Goal: Task Accomplishment & Management: Complete application form

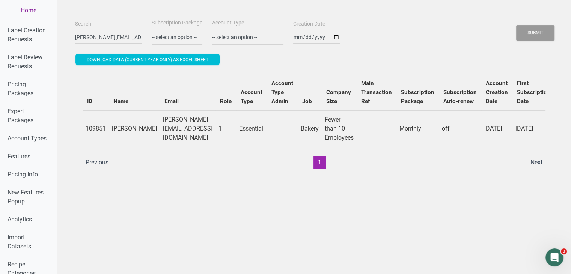
click at [33, 15] on link "Home" at bounding box center [28, 10] width 57 height 21
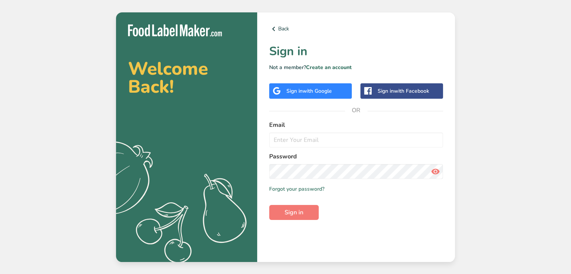
type input "[EMAIL_ADDRESS][DOMAIN_NAME]"
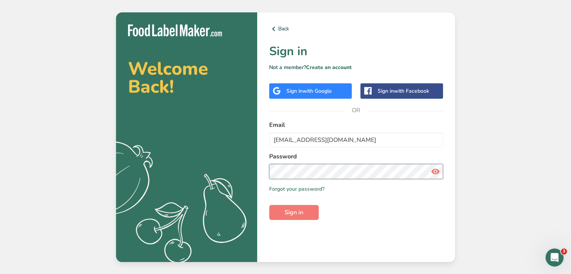
click at [269, 205] on button "Sign in" at bounding box center [294, 212] width 50 height 15
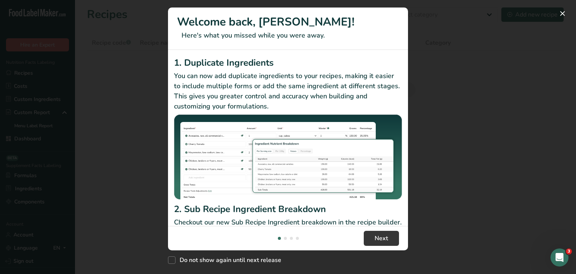
click at [447, 34] on div "New Features" at bounding box center [288, 137] width 576 height 274
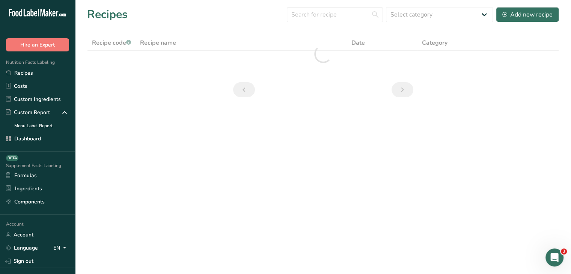
click at [314, 3] on section "Recipes Select category All Baked Goods [GEOGRAPHIC_DATA] Cold Cuts Cold Cutss …" at bounding box center [323, 54] width 496 height 109
click at [321, 18] on input "text" at bounding box center [335, 14] width 96 height 15
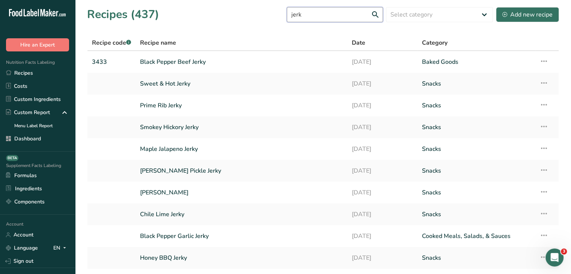
type input "jerk"
click at [201, 81] on link "Sweet & Hot Jerky" at bounding box center [241, 84] width 202 height 16
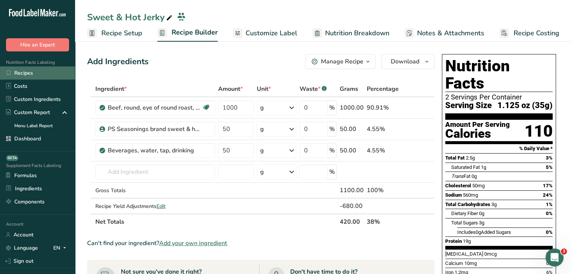
click at [53, 73] on link "Recipes" at bounding box center [37, 72] width 75 height 13
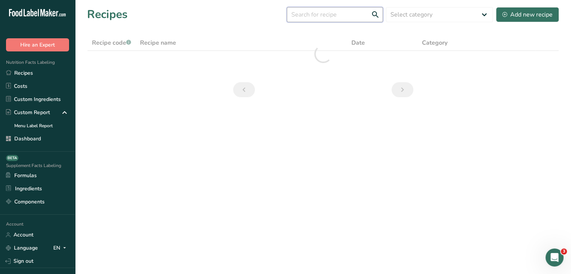
click at [326, 14] on input "text" at bounding box center [335, 14] width 96 height 15
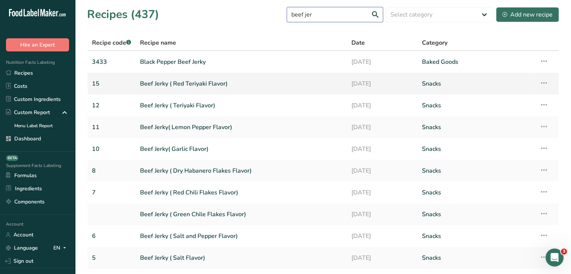
type input "beef jer"
click at [190, 87] on link "Beef Jerky ( Red Teriyaki Flavor)" at bounding box center [241, 84] width 202 height 16
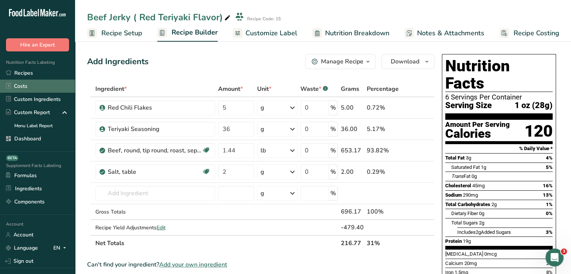
click at [49, 80] on link "Costs" at bounding box center [37, 86] width 75 height 13
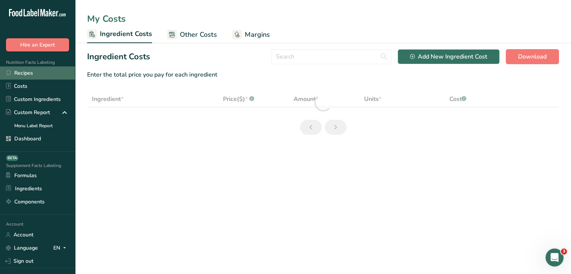
click at [48, 74] on link "Recipes" at bounding box center [37, 72] width 75 height 13
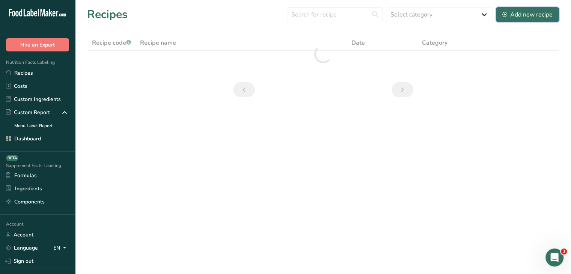
click at [523, 16] on div "Add new recipe" at bounding box center [527, 14] width 50 height 9
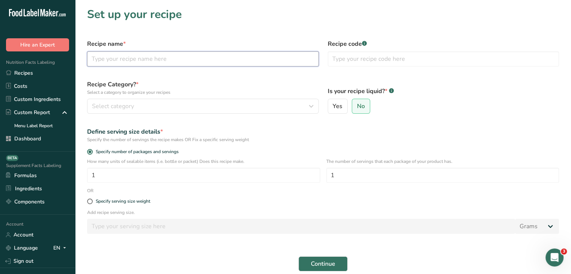
click at [183, 63] on input "text" at bounding box center [202, 58] width 231 height 15
type input "Beef Jerky (Fuego Takis)"
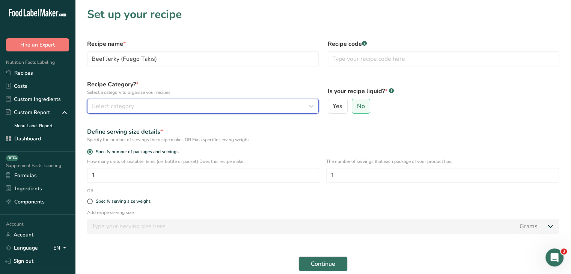
click at [144, 112] on button "Select category" at bounding box center [202, 106] width 231 height 15
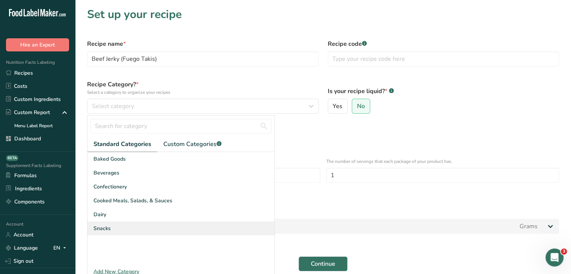
click at [126, 232] on div "Snacks" at bounding box center [180, 228] width 187 height 14
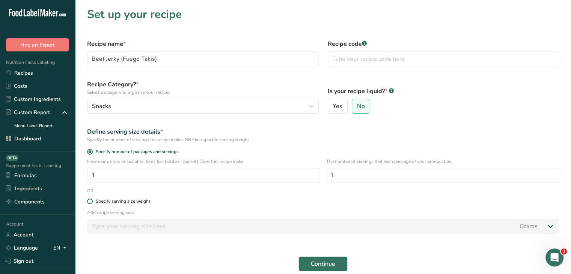
click at [92, 203] on span at bounding box center [90, 201] width 6 height 6
click at [92, 203] on input "Specify serving size weight" at bounding box center [89, 201] width 5 height 5
radio input "true"
radio input "false"
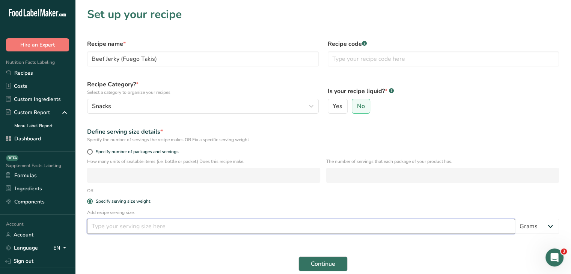
click at [111, 226] on input "number" at bounding box center [301, 226] width 428 height 15
type input "28"
click at [327, 266] on span "Continue" at bounding box center [323, 263] width 24 height 9
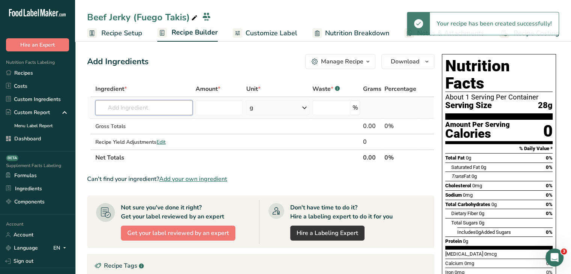
click at [162, 114] on input "text" at bounding box center [143, 107] width 97 height 15
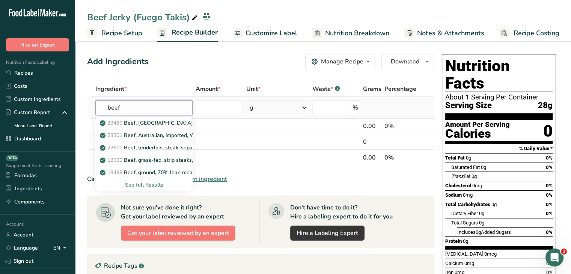
type input "beef"
click at [156, 187] on div "See full Results" at bounding box center [143, 185] width 85 height 8
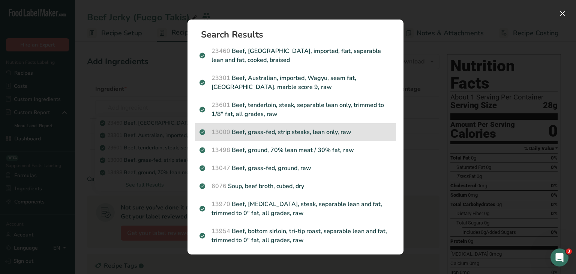
click at [352, 135] on p "13000 Beef, grass-fed, strip steaks, lean only, raw" at bounding box center [296, 132] width 192 height 9
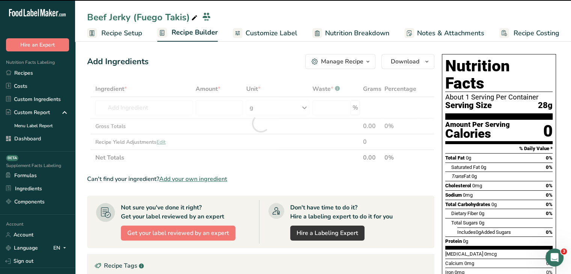
type input "0"
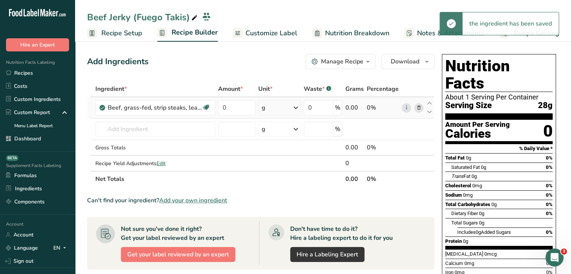
click at [281, 104] on div "g" at bounding box center [279, 107] width 42 height 15
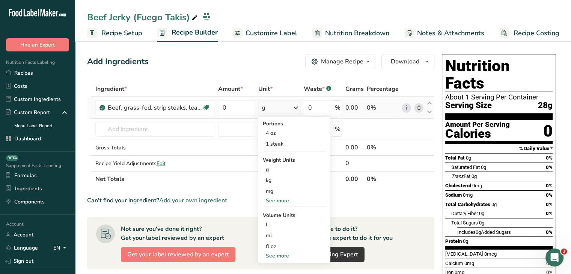
click at [283, 201] on div "See more" at bounding box center [294, 201] width 63 height 8
click at [277, 216] on div "lb" at bounding box center [294, 212] width 63 height 11
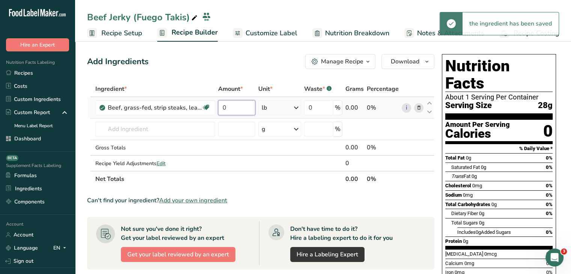
click at [242, 101] on input "0" at bounding box center [236, 107] width 37 height 15
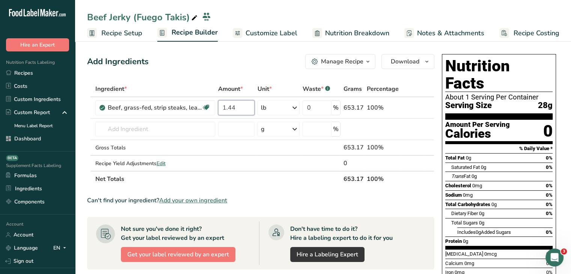
type input "1.44"
click at [229, 65] on div "Add Ingredients Manage Recipe Delete Recipe Duplicate Recipe Scale Recipe Save …" at bounding box center [260, 61] width 347 height 15
click at [206, 199] on span "Add your own ingredient" at bounding box center [193, 200] width 68 height 9
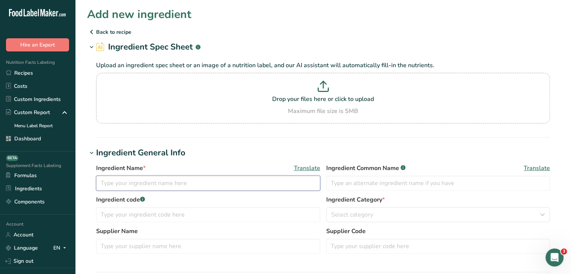
click at [186, 188] on input "text" at bounding box center [208, 183] width 224 height 15
type input "G"
click at [236, 180] on input "Fuego Takis" at bounding box center [208, 183] width 224 height 15
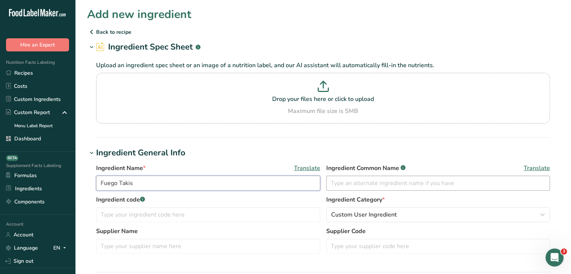
type input "Fuego Takis"
click at [340, 186] on input "text" at bounding box center [438, 183] width 224 height 15
paste input "Fuego Takis"
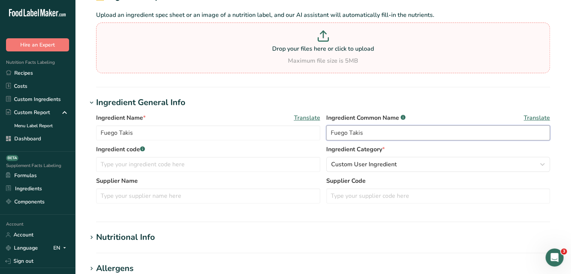
scroll to position [38, 0]
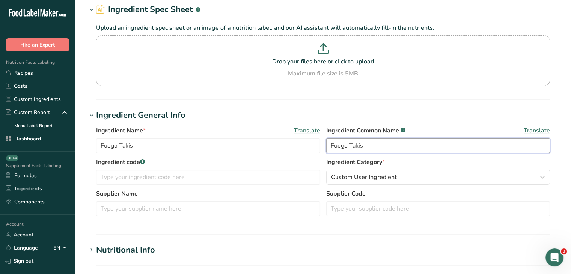
type input "Fuego Takis"
click at [323, 61] on p "Drop your files here or click to upload" at bounding box center [323, 61] width 450 height 9
click at [323, 61] on input "Drop your files here or click to upload Maximum file size is 5MB" at bounding box center [323, 60] width 454 height 51
type input "C:\fakepath\Screenshot [DATE] 11.16.15 PM.png"
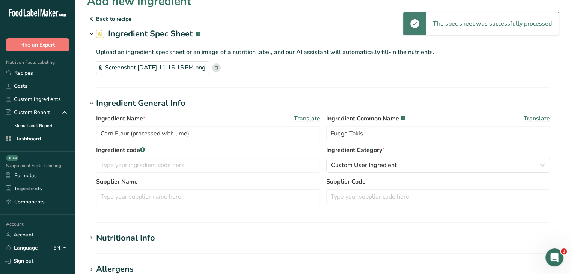
scroll to position [0, 0]
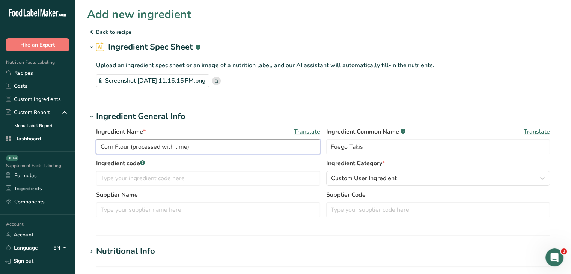
click at [218, 147] on input "Corn Flour (processed with lime)" at bounding box center [208, 146] width 224 height 15
type input "T"
click at [221, 148] on input "Fuego Takis" at bounding box center [208, 146] width 224 height 15
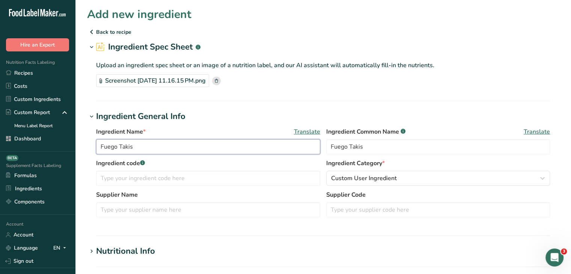
click at [221, 148] on input "Fuego Takis" at bounding box center [208, 146] width 224 height 15
type input "Fuego Takis"
click at [564, 141] on section "Add new ingredient Back to recipe Ingredient Spec Sheet .a-a{fill:#347362;}.b-a…" at bounding box center [323, 260] width 496 height 521
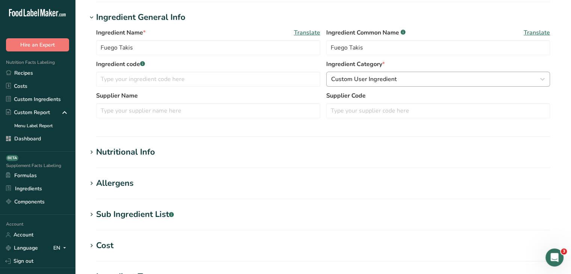
scroll to position [113, 0]
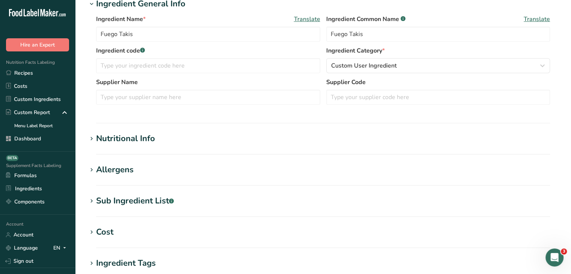
click at [128, 140] on div "Nutritional Info" at bounding box center [125, 138] width 59 height 12
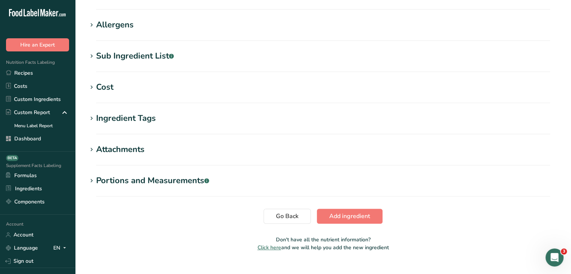
scroll to position [444, 0]
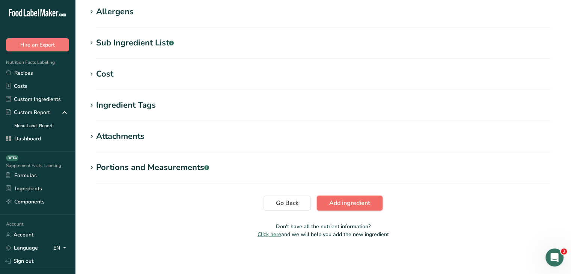
click at [368, 202] on span "Add ingredient" at bounding box center [349, 202] width 41 height 9
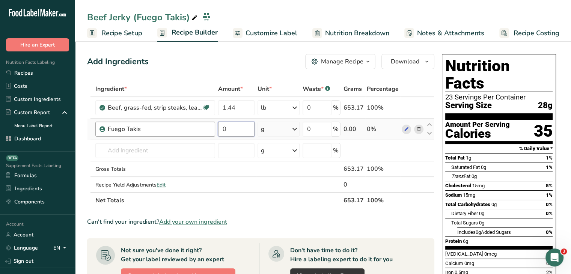
drag, startPoint x: 231, startPoint y: 123, endPoint x: 207, endPoint y: 123, distance: 24.4
click at [207, 123] on tr "Fuego Takis 0 g Weight Units g kg mg See more Volume Units l mL fl oz See more …" at bounding box center [260, 129] width 346 height 21
type input "42"
click at [248, 75] on div "Add Ingredients Manage Recipe Delete Recipe Duplicate Recipe Scale Recipe Save …" at bounding box center [263, 259] width 352 height 416
click at [161, 181] on span "Edit" at bounding box center [160, 184] width 9 height 7
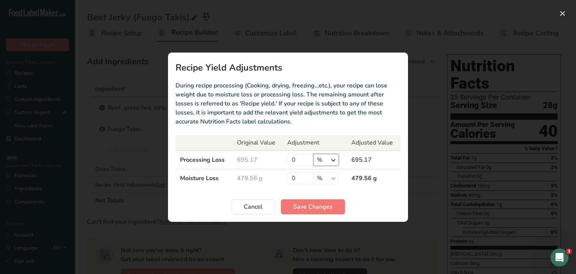
click at [327, 162] on select "% g kg mg mcg lb oz" at bounding box center [326, 160] width 25 height 12
select select "0"
click at [314, 154] on select "% g kg mg mcg lb oz" at bounding box center [326, 160] width 25 height 12
drag, startPoint x: 293, startPoint y: 159, endPoint x: 304, endPoint y: 156, distance: 12.0
click at [304, 156] on input "0" at bounding box center [300, 160] width 26 height 12
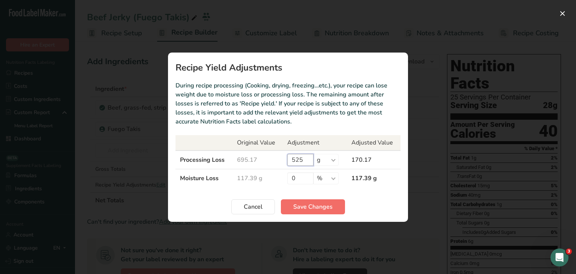
type input "525"
click at [317, 203] on span "Save Changes" at bounding box center [312, 206] width 39 height 9
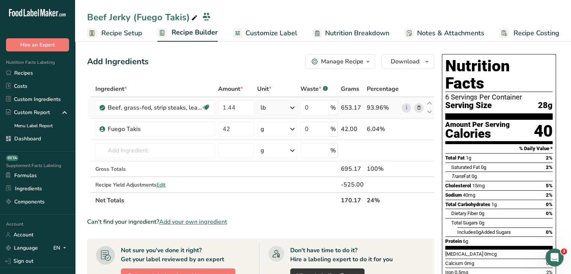
click at [418, 106] on icon at bounding box center [418, 108] width 5 height 8
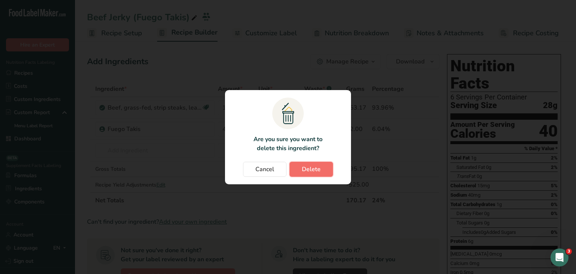
click at [313, 171] on span "Delete" at bounding box center [311, 169] width 19 height 9
type input "42"
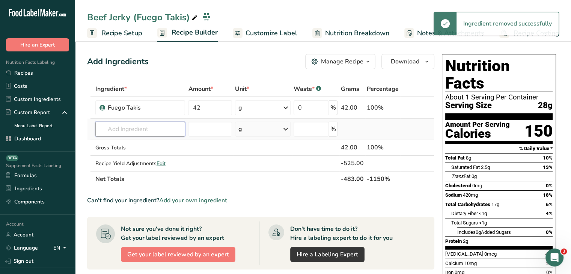
click at [159, 130] on input "text" at bounding box center [140, 129] width 90 height 15
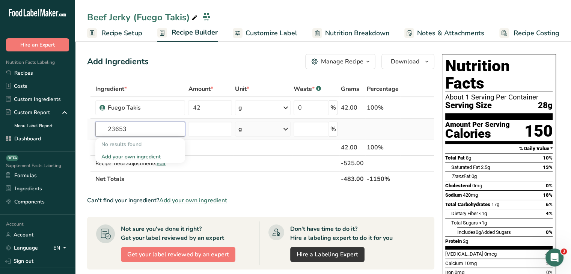
drag, startPoint x: 158, startPoint y: 130, endPoint x: 98, endPoint y: 129, distance: 60.4
click at [98, 129] on input "23653" at bounding box center [140, 129] width 90 height 15
type input "23653"
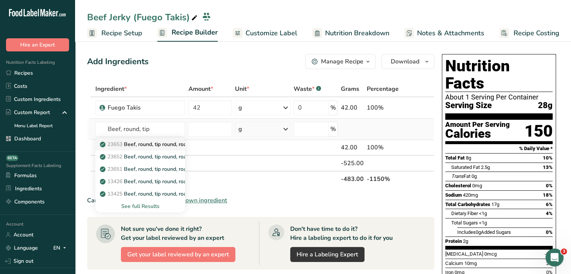
click at [170, 141] on p "23653 Beef, round, tip round, roast, separable lean only, trimmed to 0" fat, se…" at bounding box center [207, 144] width 213 height 8
type input "Beef, round, tip round, roast, separable lean only, trimmed to 0" fat, select, …"
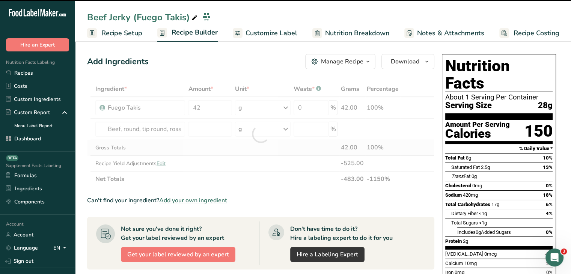
type input "0"
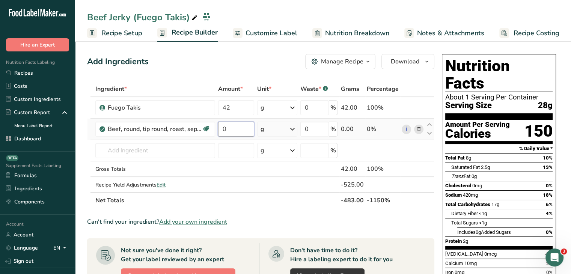
drag, startPoint x: 231, startPoint y: 128, endPoint x: 225, endPoint y: 129, distance: 6.4
click at [225, 129] on input "0" at bounding box center [236, 129] width 36 height 15
click at [270, 132] on div "Ingredient * Amount * Unit * Waste * .a-a{fill:#347362;}.b-a{fill:#fff;} Grams …" at bounding box center [260, 144] width 347 height 127
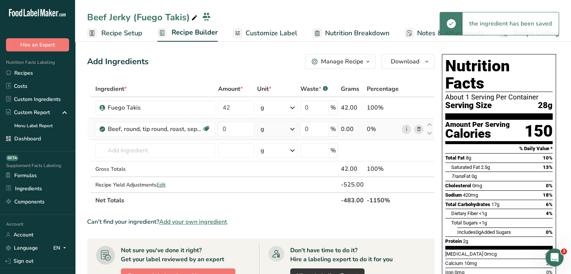
click at [270, 132] on div "g" at bounding box center [277, 129] width 40 height 15
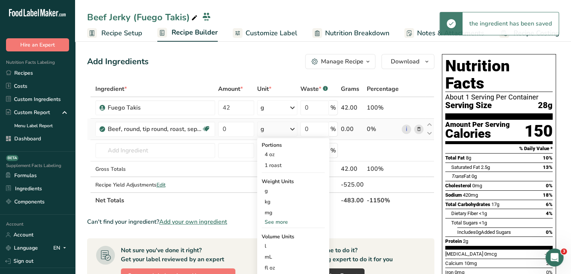
click at [285, 222] on div "See more" at bounding box center [292, 222] width 63 height 8
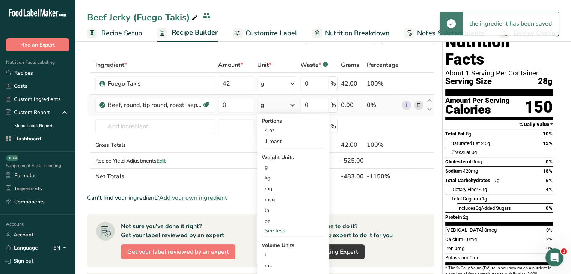
scroll to position [38, 0]
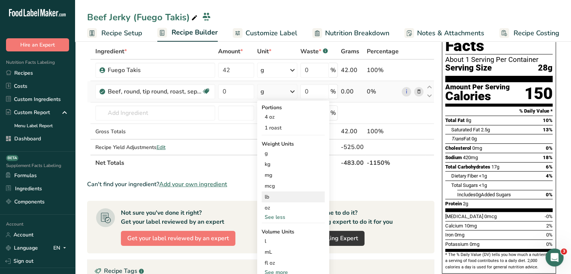
click at [282, 197] on div "lb" at bounding box center [292, 196] width 63 height 11
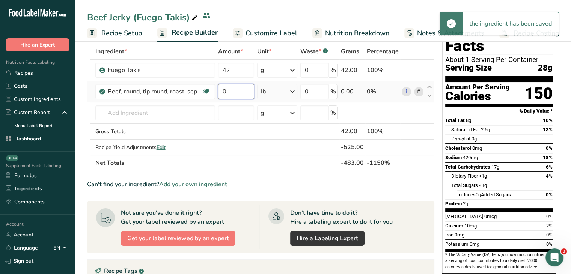
click at [242, 88] on input "0" at bounding box center [236, 91] width 36 height 15
type input "1.44"
click at [403, 182] on div "Can't find your ingredient? Add your own ingredient" at bounding box center [260, 184] width 347 height 9
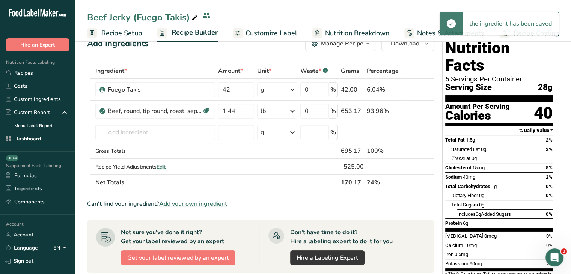
scroll to position [0, 0]
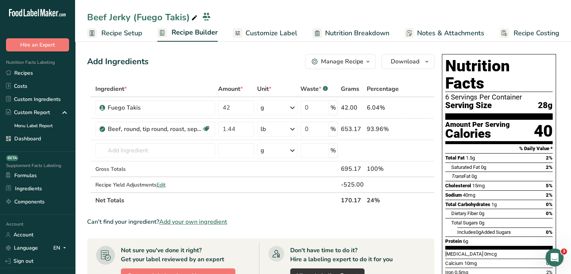
click at [264, 29] on span "Customize Label" at bounding box center [271, 33] width 52 height 10
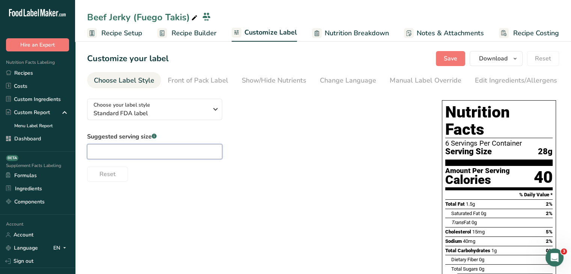
click at [132, 149] on input "text" at bounding box center [154, 151] width 135 height 15
type input "1 oz"
click at [449, 54] on span "Save" at bounding box center [450, 58] width 14 height 9
click at [185, 33] on span "Recipe Builder" at bounding box center [193, 33] width 45 height 10
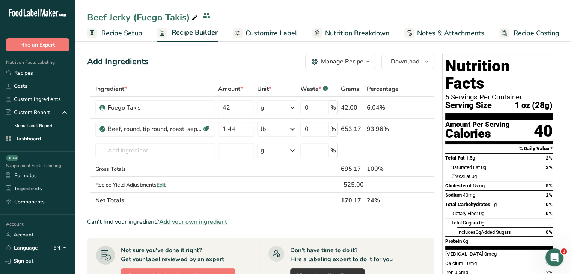
click at [274, 32] on span "Customize Label" at bounding box center [271, 33] width 52 height 10
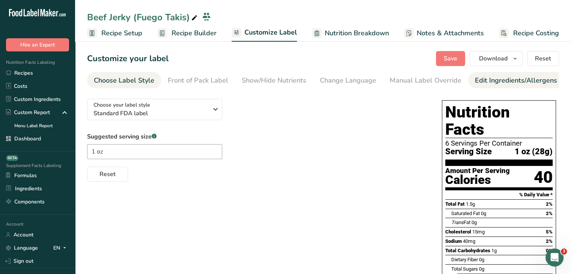
click at [489, 74] on link "Edit Ingredients/Allergens List" at bounding box center [522, 80] width 95 height 17
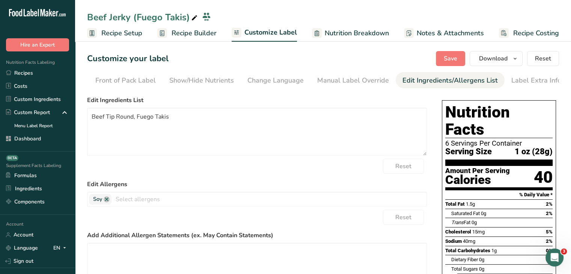
scroll to position [0, 74]
click at [166, 118] on textarea "Beef Tip Round, Fuego Takis" at bounding box center [257, 132] width 340 height 48
click at [178, 119] on textarea "Beef Tip Round, Fuego Takis" at bounding box center [257, 132] width 340 height 48
click at [192, 116] on textarea "Beef Tip Round, Fuego Takis" at bounding box center [257, 132] width 340 height 48
click at [175, 121] on textarea "Beef Tip Round, Fuego Takis" at bounding box center [257, 132] width 340 height 48
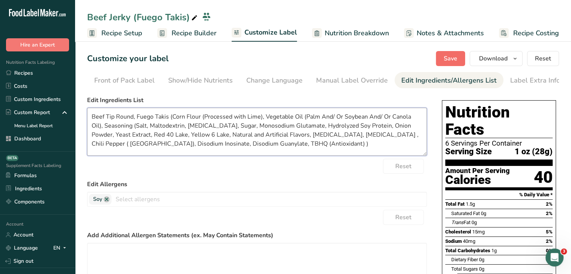
type textarea "Beef Tip Round, Fuego Takis (Corn Flour (Processed with Lime), Vegetable Oil (P…"
click at [449, 54] on span "Save" at bounding box center [450, 58] width 14 height 9
click at [456, 57] on span "Save" at bounding box center [450, 58] width 14 height 9
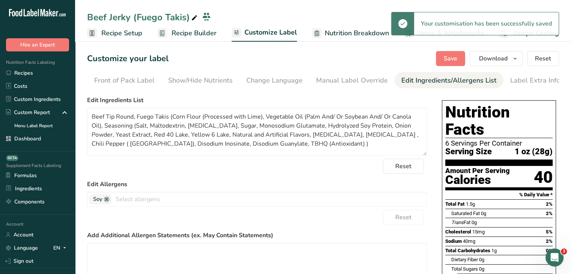
click at [210, 32] on span "Recipe Builder" at bounding box center [193, 33] width 45 height 10
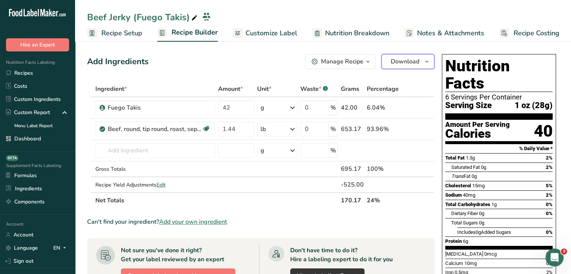
click at [405, 63] on span "Download" at bounding box center [405, 61] width 29 height 9
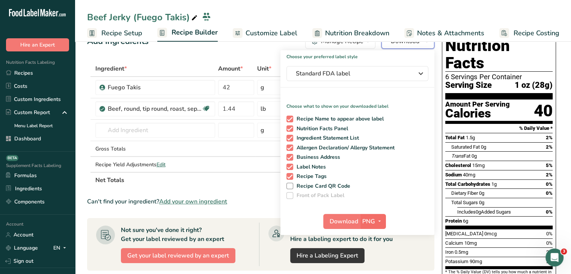
scroll to position [38, 0]
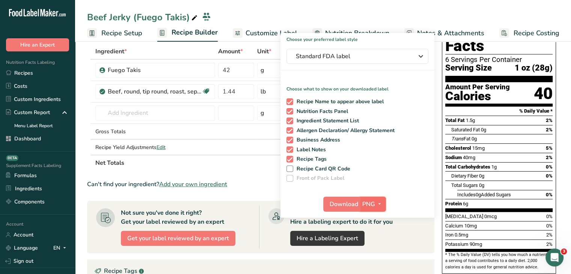
click at [375, 201] on span "button" at bounding box center [379, 204] width 9 height 9
click at [378, 254] on link "PDF" at bounding box center [374, 256] width 24 height 12
click at [345, 207] on span "Download" at bounding box center [344, 204] width 29 height 9
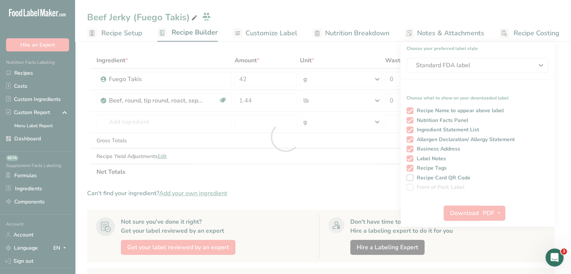
scroll to position [0, 0]
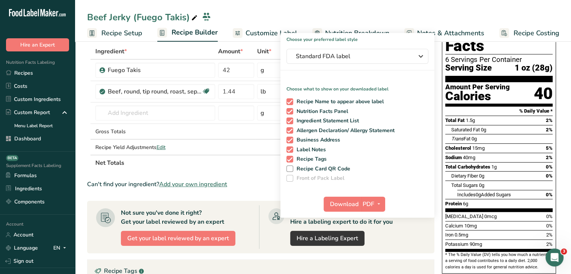
click at [562, 120] on section "Add Ingredients Manage Recipe Delete Recipe Duplicate Recipe Scale Recipe Save …" at bounding box center [323, 222] width 496 height 440
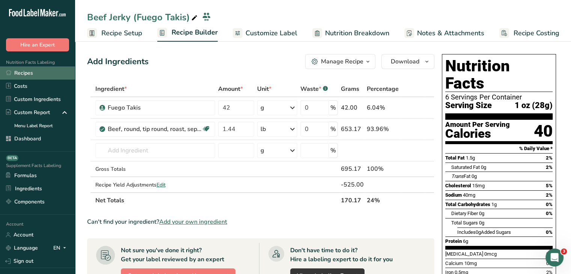
click at [38, 72] on link "Recipes" at bounding box center [37, 72] width 75 height 13
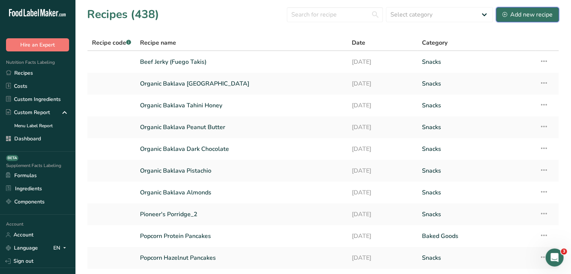
click at [536, 12] on div "Add new recipe" at bounding box center [527, 14] width 50 height 9
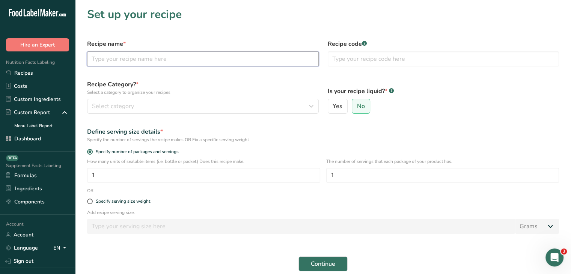
click at [195, 60] on input "text" at bounding box center [202, 58] width 231 height 15
paste input "flamin hot cheetos"
click at [123, 60] on input "Beef Jerky (flamin hot cheetos" at bounding box center [202, 58] width 231 height 15
click at [257, 65] on input "Beef Jerky (Flamin Hot Cheetos" at bounding box center [202, 58] width 231 height 15
type input "Beef Jerky (Flamin Hot Cheetos)"
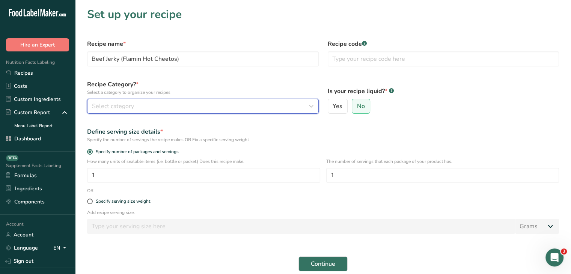
click at [233, 105] on div "Select category" at bounding box center [200, 106] width 217 height 9
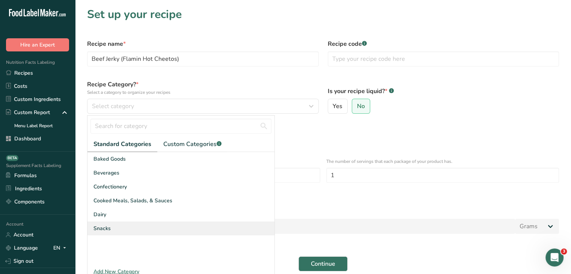
click at [159, 224] on div "Snacks" at bounding box center [180, 228] width 187 height 14
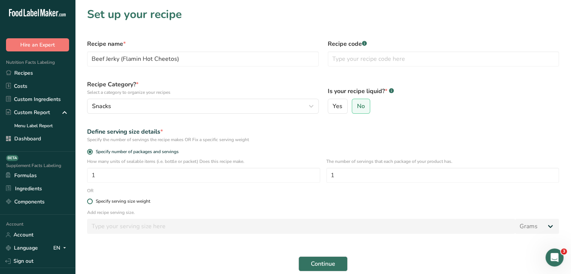
click at [90, 201] on span at bounding box center [90, 201] width 6 height 6
click at [90, 201] on input "Specify serving size weight" at bounding box center [89, 201] width 5 height 5
radio input "true"
radio input "false"
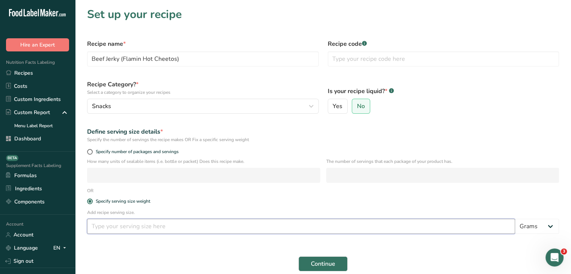
click at [110, 229] on input "number" at bounding box center [301, 226] width 428 height 15
type input "28"
click at [328, 264] on span "Continue" at bounding box center [323, 263] width 24 height 9
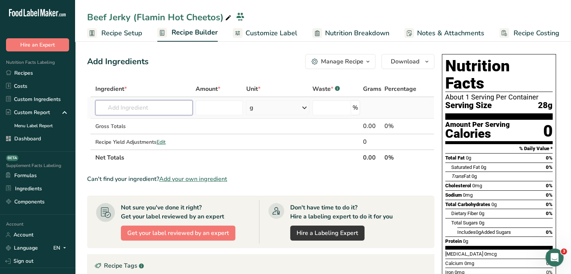
click at [157, 106] on input "text" at bounding box center [143, 107] width 97 height 15
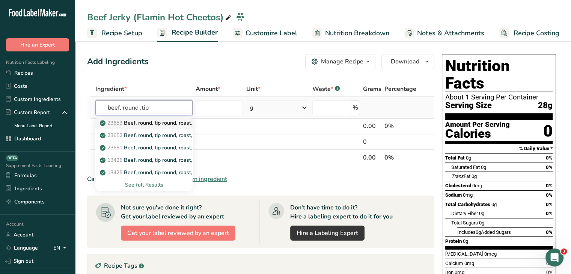
type input "beef, round ,tip"
click at [167, 123] on p "23653 Beef, round, tip round, roast, separable lean only, trimmed to 0" fat, se…" at bounding box center [207, 123] width 213 height 8
type input "Beef, round, tip round, roast, separable lean only, trimmed to 0" fat, select, …"
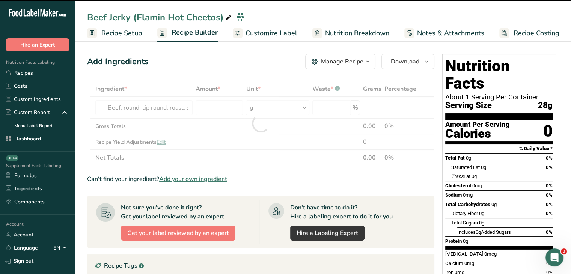
type input "0"
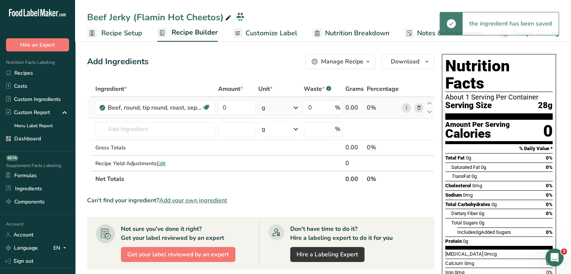
click at [282, 108] on div "g" at bounding box center [279, 107] width 42 height 15
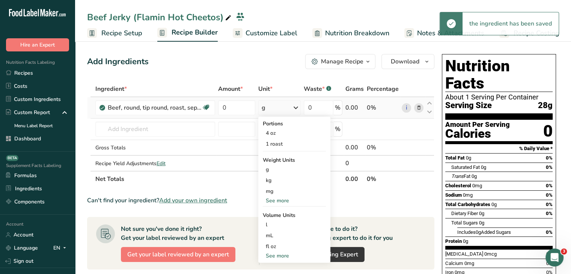
click at [286, 201] on div "See more" at bounding box center [294, 201] width 63 height 8
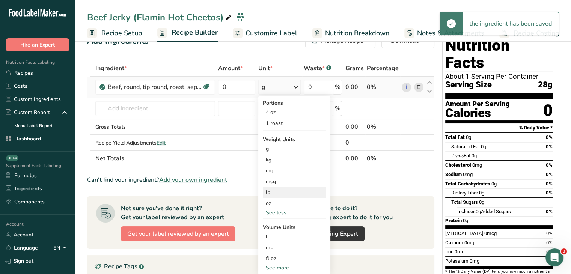
scroll to position [38, 0]
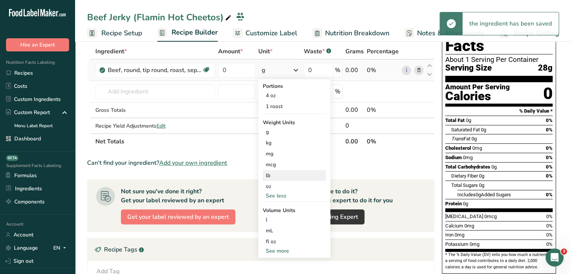
click at [278, 172] on div "lb" at bounding box center [294, 175] width 63 height 11
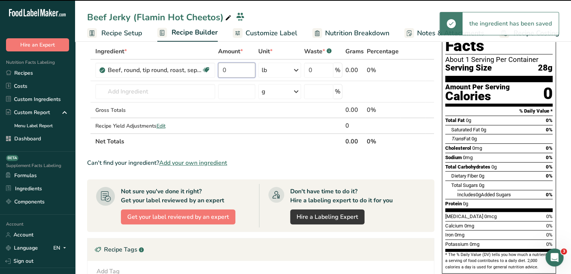
click at [240, 69] on input "0" at bounding box center [236, 70] width 37 height 15
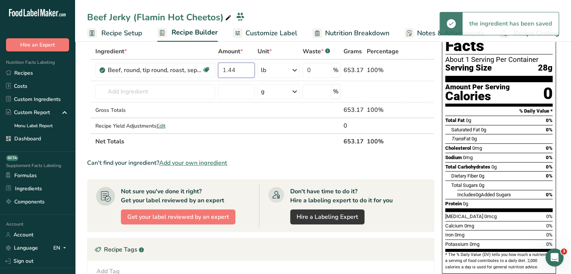
type input "1.44"
click at [560, 129] on section "Add Ingredients Manage Recipe Delete Recipe Duplicate Recipe Scale Recipe Save …" at bounding box center [323, 219] width 496 height 434
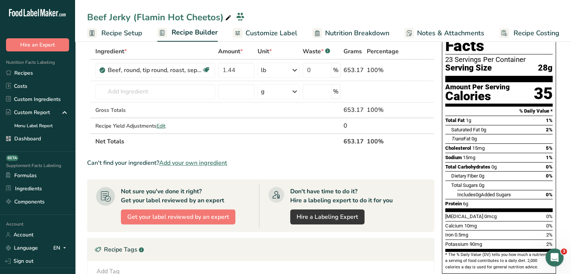
click at [212, 164] on span "Add your own ingredient" at bounding box center [193, 162] width 68 height 9
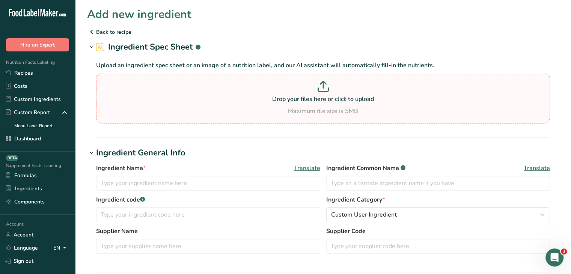
click at [273, 93] on p at bounding box center [323, 88] width 450 height 14
click at [273, 93] on input "Drop your files here or click to upload Maximum file size is 5MB" at bounding box center [323, 98] width 454 height 51
type input "C:\fakepath\Screenshot [DATE] 11.14.16 PM (1).png"
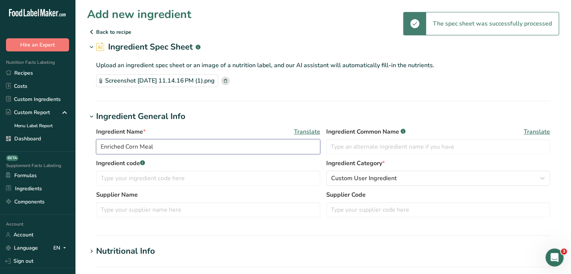
drag, startPoint x: 238, startPoint y: 146, endPoint x: 75, endPoint y: 144, distance: 162.8
click at [75, 144] on section "Add new ingredient Back to recipe Ingredient Spec Sheet .a-a{fill:#347362;}.b-a…" at bounding box center [323, 260] width 496 height 521
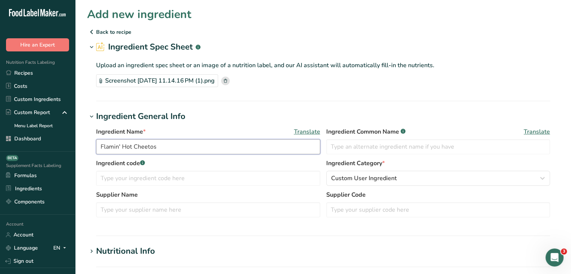
click at [166, 149] on input "Flamin' Hot Cheetos" at bounding box center [208, 146] width 224 height 15
type input "Flamin' Hot Cheetos"
click at [416, 150] on input "text" at bounding box center [438, 146] width 224 height 15
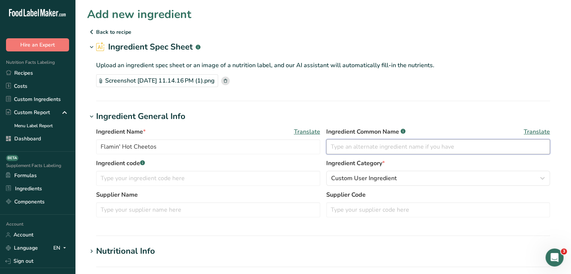
paste input "Flamin' Hot Cheetos"
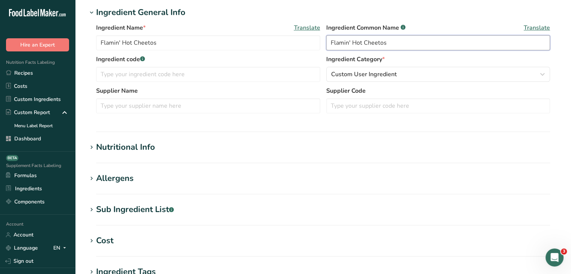
scroll to position [113, 0]
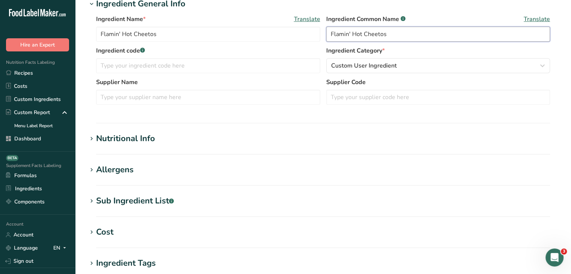
type input "Flamin' Hot Cheetos"
click at [150, 140] on div "Nutritional Info" at bounding box center [125, 138] width 59 height 12
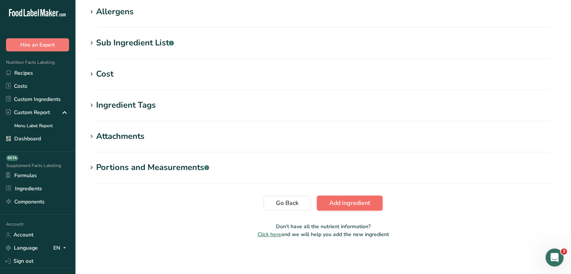
click at [355, 198] on span "Add ingredient" at bounding box center [349, 202] width 41 height 9
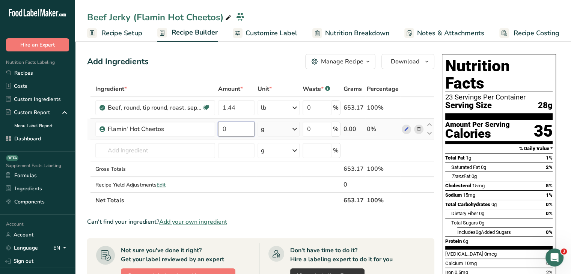
drag, startPoint x: 230, startPoint y: 129, endPoint x: 218, endPoint y: 127, distance: 12.5
click at [218, 127] on input "0" at bounding box center [236, 129] width 37 height 15
type input "42"
click at [252, 65] on div "Add Ingredients Manage Recipe Delete Recipe Duplicate Recipe Scale Recipe Save …" at bounding box center [260, 61] width 347 height 15
click at [278, 33] on span "Customize Label" at bounding box center [271, 33] width 52 height 10
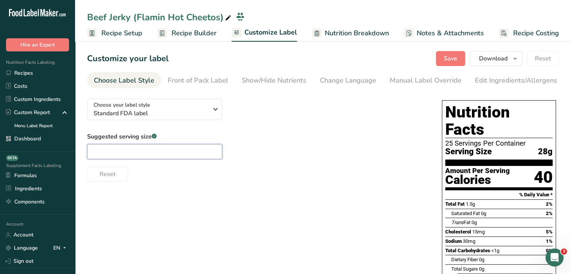
click at [161, 154] on input "text" at bounding box center [154, 151] width 135 height 15
type input "1 oz"
click at [462, 60] on button "Save" at bounding box center [450, 58] width 29 height 15
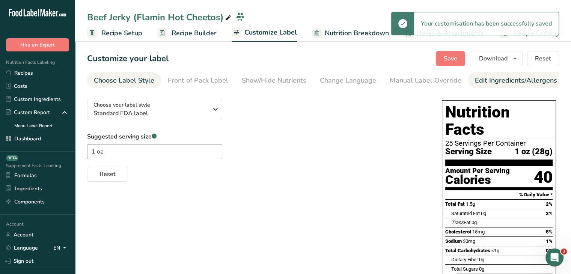
click at [532, 84] on div "Edit Ingredients/Allergens List" at bounding box center [522, 80] width 95 height 10
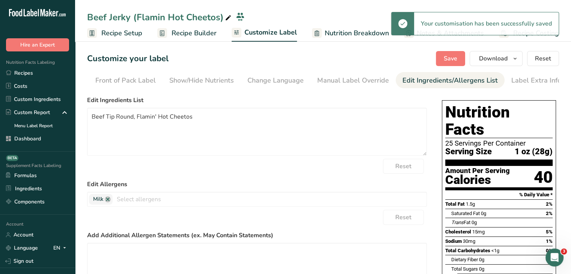
scroll to position [0, 74]
click at [200, 125] on textarea "Beef Tip Round, Flamin' Hot Cheetos" at bounding box center [257, 132] width 340 height 48
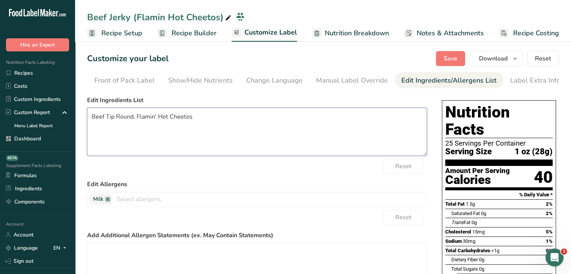
drag, startPoint x: 207, startPoint y: 121, endPoint x: 136, endPoint y: 126, distance: 71.1
click at [136, 126] on textarea "Beef Tip Round, Flamin' Hot Cheetos" at bounding box center [257, 132] width 340 height 48
click at [202, 120] on textarea "Beef Tip Round, Flamin' Hot Cheetos" at bounding box center [257, 132] width 340 height 48
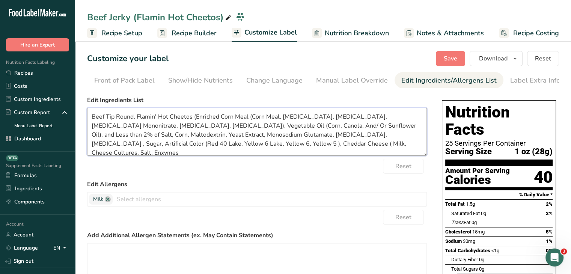
click at [281, 141] on textarea "Beef Tip Round, Flamin' Hot Cheetos (Enriched Corn Meal (Corn Meal, [MEDICAL_DA…" at bounding box center [257, 132] width 340 height 48
click at [292, 139] on textarea "Beef Tip Round, Flamin' Hot Cheetos (Enriched Corn Meal (Corn Meal, [MEDICAL_DA…" at bounding box center [257, 132] width 340 height 48
click at [302, 147] on textarea "Beef Tip Round, Flamin' Hot Cheetos (Enriched Corn Meal (Corn Meal, [MEDICAL_DA…" at bounding box center [257, 132] width 340 height 48
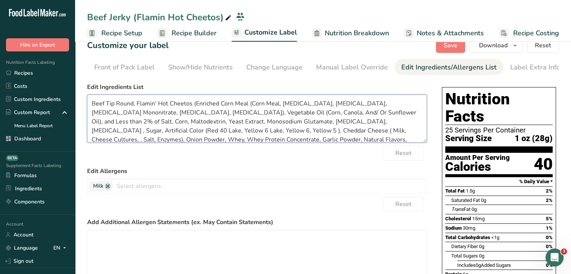
scroll to position [0, 0]
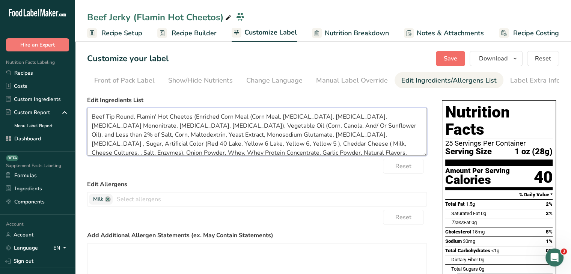
type textarea "Beef Tip Round, Flamin' Hot Cheetos (Enriched Corn Meal (Corn Meal, [MEDICAL_DA…"
click at [438, 60] on button "Save" at bounding box center [450, 58] width 29 height 15
click at [205, 34] on span "Recipe Builder" at bounding box center [193, 33] width 45 height 10
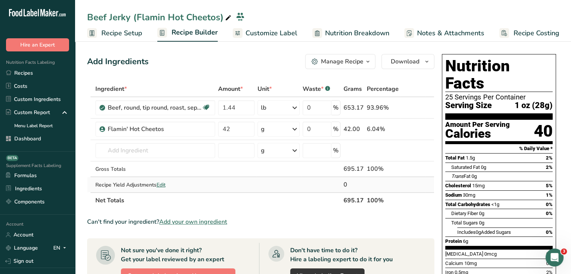
click at [164, 183] on span "Edit" at bounding box center [160, 184] width 9 height 7
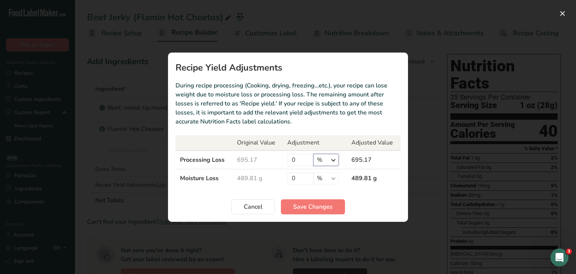
click at [338, 155] on select "% g kg mg mcg lb oz" at bounding box center [326, 160] width 25 height 12
select select "0"
click at [314, 154] on select "% g kg mg mcg lb oz" at bounding box center [326, 160] width 25 height 12
drag, startPoint x: 292, startPoint y: 158, endPoint x: 299, endPoint y: 159, distance: 6.8
click at [299, 159] on input "0" at bounding box center [300, 160] width 26 height 12
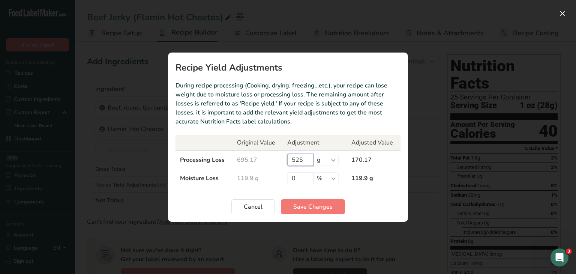
type input "525"
click at [326, 195] on section "Recipe Yield Adjustments During recipe processing (Cooking, drying, freezing…et…" at bounding box center [288, 137] width 240 height 169
click at [327, 213] on button "Save Changes" at bounding box center [313, 206] width 64 height 15
click at [323, 204] on div "Cancel Save Changes" at bounding box center [288, 206] width 225 height 15
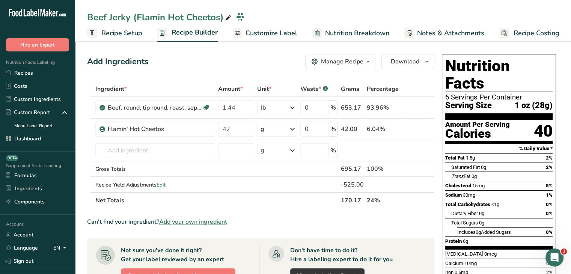
click at [360, 67] on button "Manage Recipe" at bounding box center [340, 61] width 70 height 15
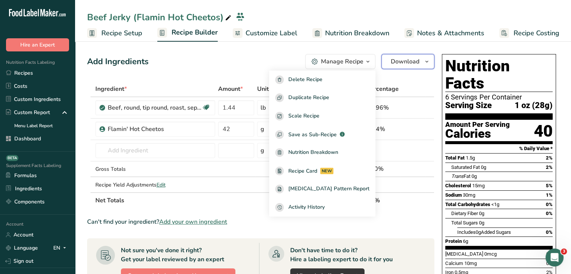
click at [405, 62] on span "Download" at bounding box center [405, 61] width 29 height 9
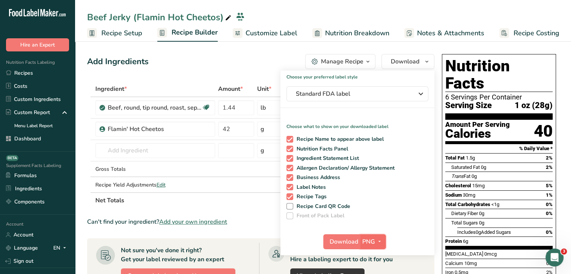
click at [380, 237] on icon "button" at bounding box center [379, 241] width 6 height 9
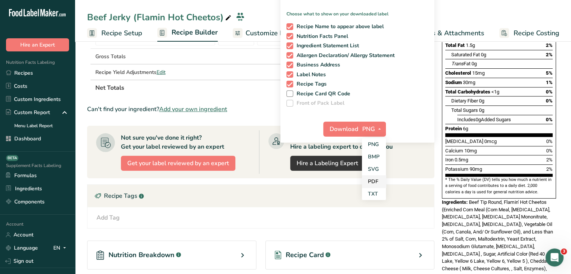
click at [376, 177] on link "PDF" at bounding box center [374, 181] width 24 height 12
click at [355, 128] on span "Download" at bounding box center [344, 129] width 29 height 9
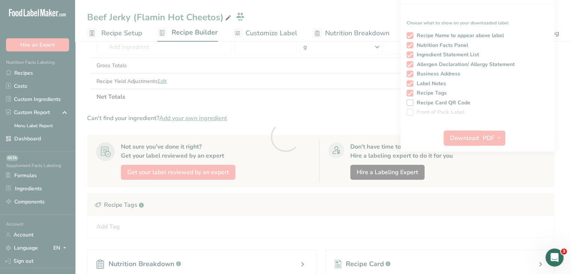
scroll to position [0, 0]
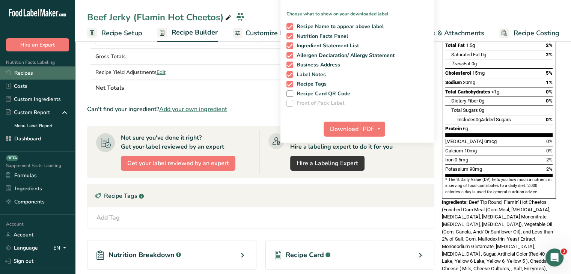
click at [19, 75] on link "Recipes" at bounding box center [37, 72] width 75 height 13
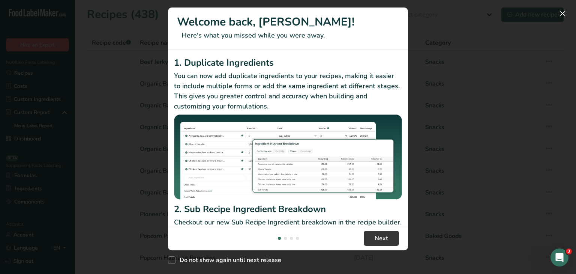
click at [476, 95] on div "New Features" at bounding box center [288, 137] width 576 height 274
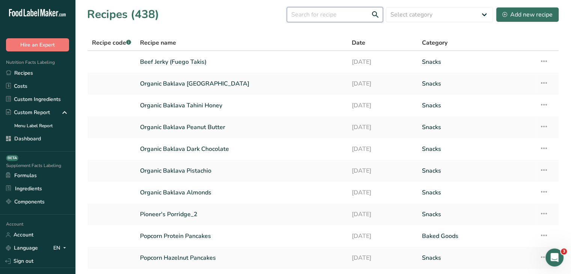
click at [347, 10] on input "text" at bounding box center [335, 14] width 96 height 15
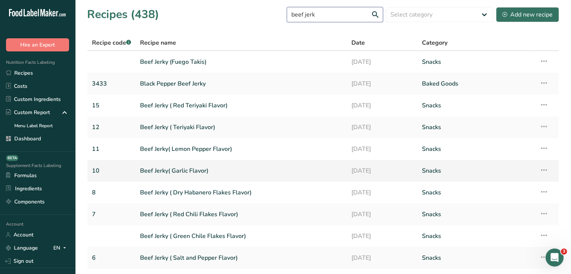
type input "beef jerk"
click at [212, 170] on link "Beef Jerky( Garlic Flavor)" at bounding box center [241, 171] width 202 height 16
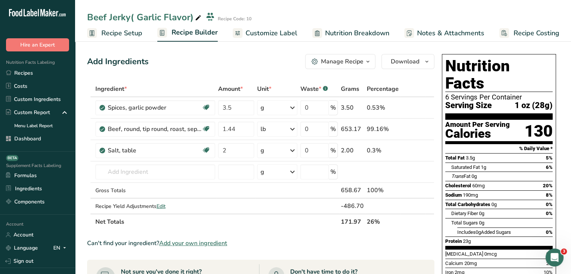
click at [138, 32] on span "Recipe Setup" at bounding box center [121, 33] width 41 height 10
click at [30, 75] on link "Recipes" at bounding box center [37, 72] width 75 height 13
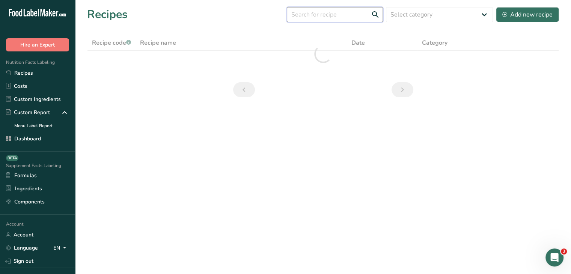
click at [339, 18] on input "text" at bounding box center [335, 14] width 96 height 15
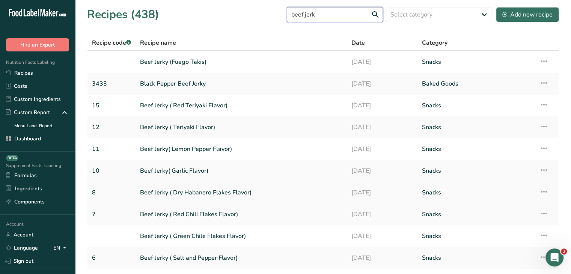
type input "beef jerk"
click at [234, 190] on link "Beef Jerky ( Dry Habanero Flakes Flavor)" at bounding box center [241, 193] width 202 height 16
